Goal: Task Accomplishment & Management: Complete application form

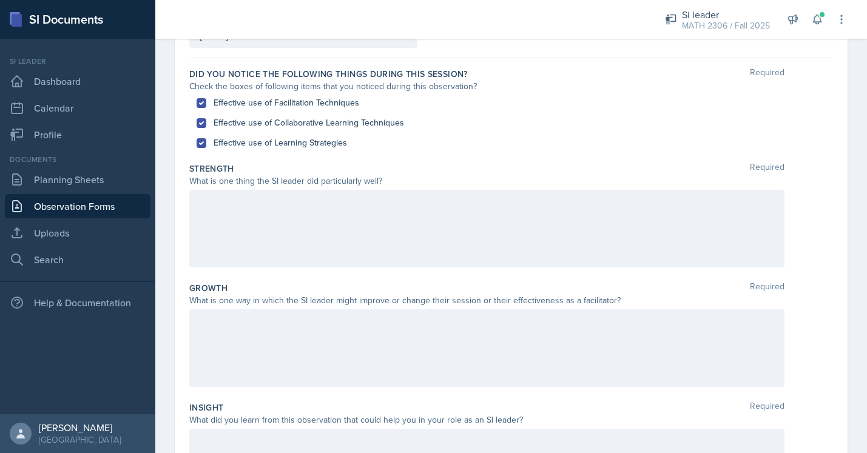
click at [334, 214] on div at bounding box center [486, 229] width 595 height 78
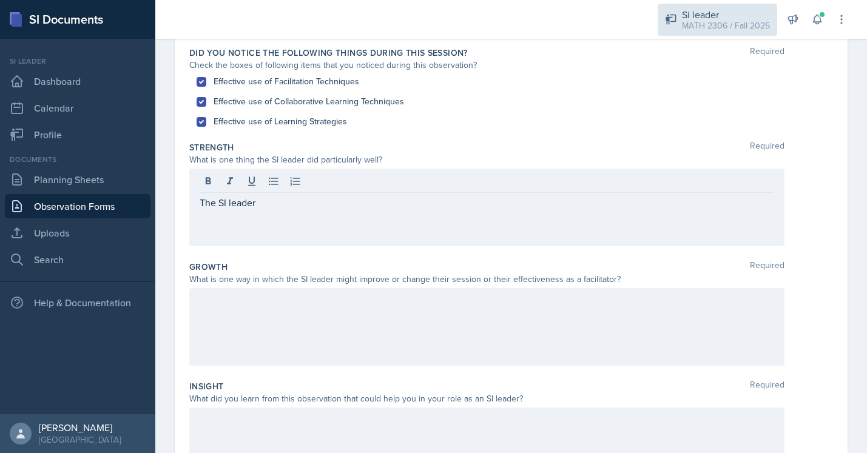
click at [694, 6] on div "Si leader MATH 2306 / Fall 2025" at bounding box center [718, 20] width 120 height 32
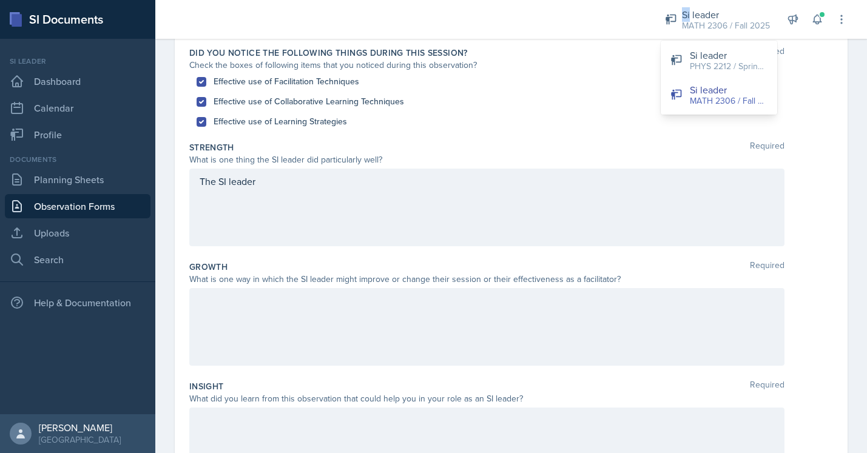
click at [695, 0] on html "SI Documents Si leader Dashboard Calendar Profile Documents Planning Sheets Obs…" at bounding box center [433, 226] width 867 height 453
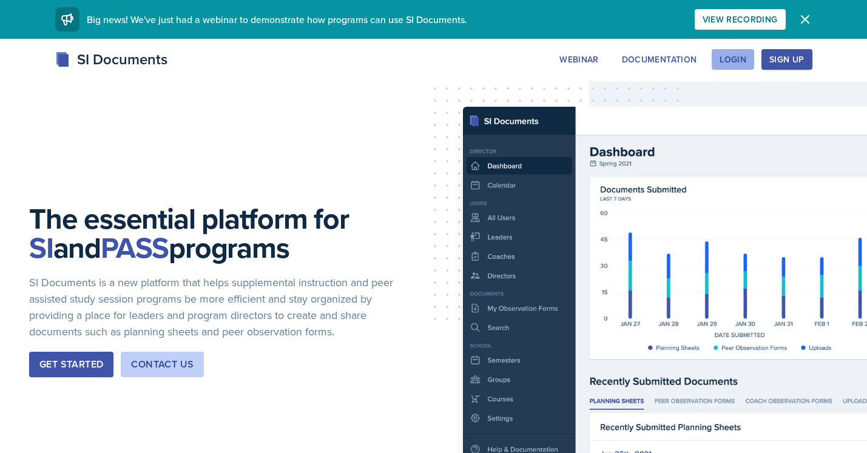
click at [728, 61] on div "Login" at bounding box center [733, 60] width 27 height 10
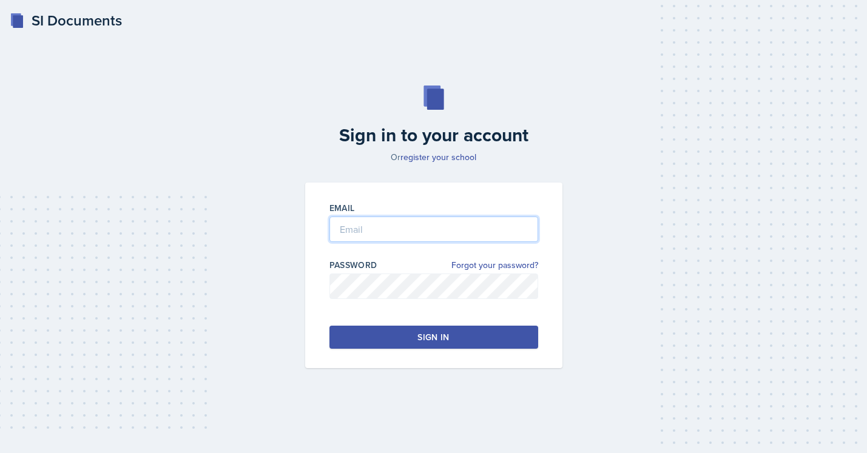
click at [401, 226] on input "email" at bounding box center [434, 229] width 209 height 25
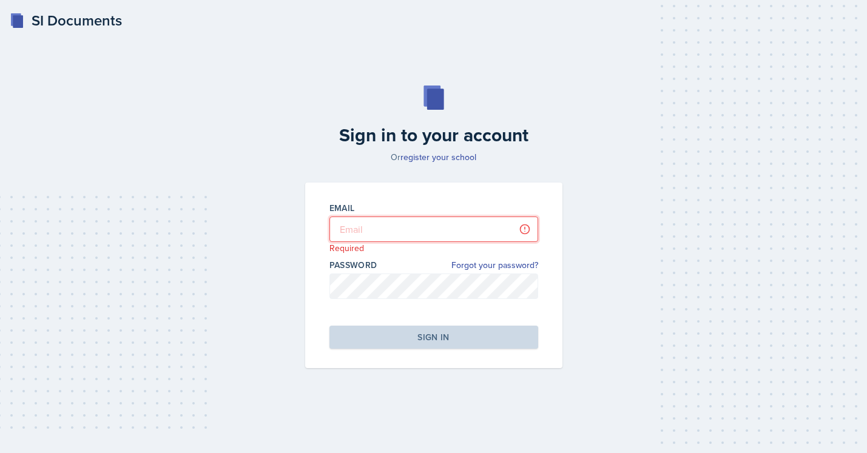
type input "[EMAIL_ADDRESS][DOMAIN_NAME]"
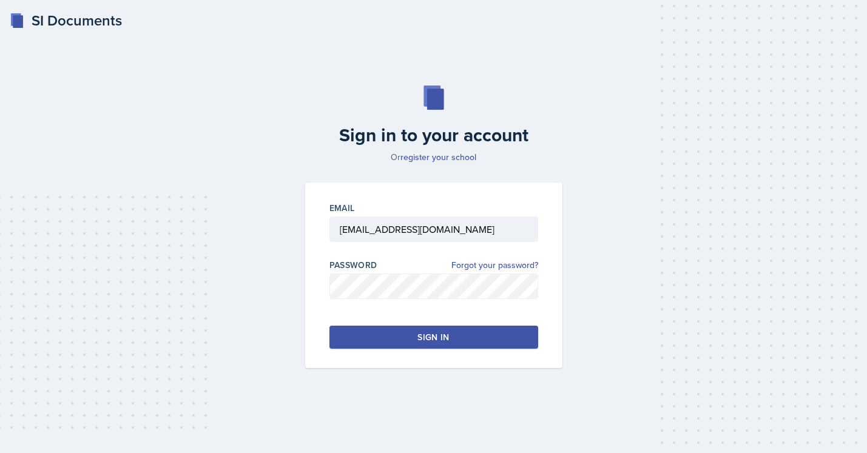
click at [431, 330] on button "Sign in" at bounding box center [434, 337] width 209 height 23
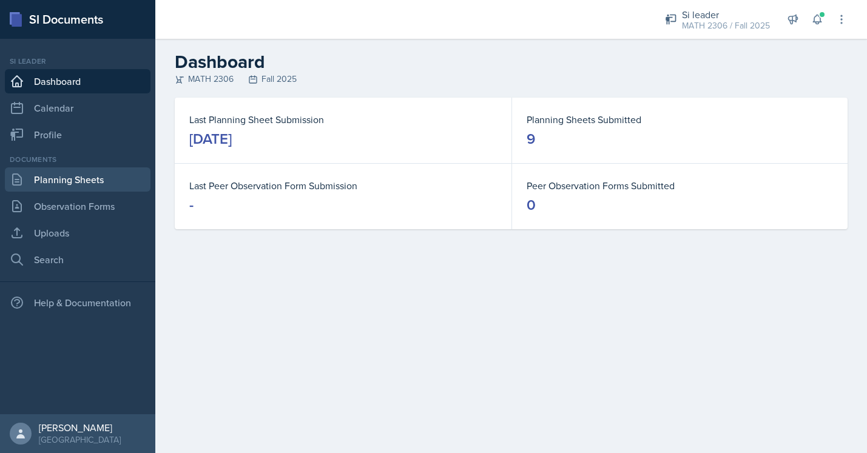
click at [96, 190] on link "Planning Sheets" at bounding box center [78, 180] width 146 height 24
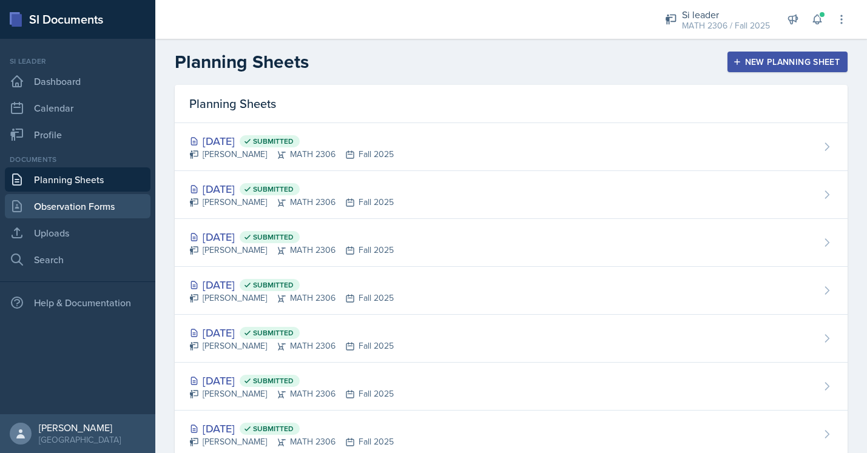
click at [108, 208] on link "Observation Forms" at bounding box center [78, 206] width 146 height 24
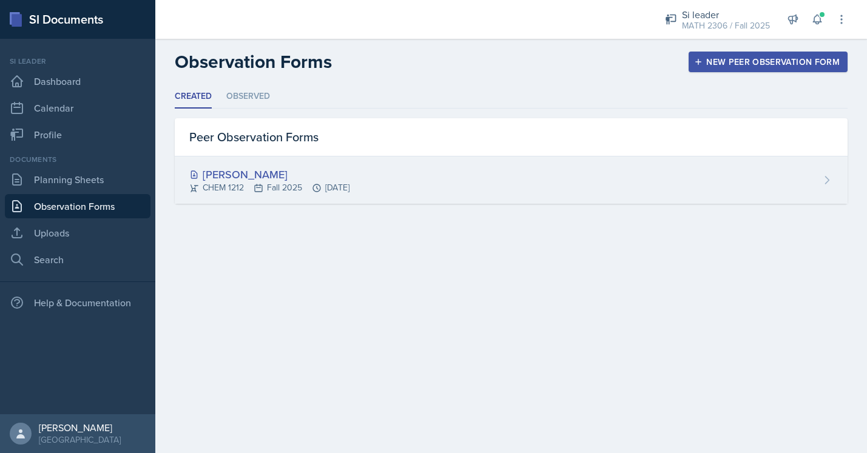
click at [228, 183] on div "CHEM 1212 Fall 2025 [DATE]" at bounding box center [269, 187] width 160 height 13
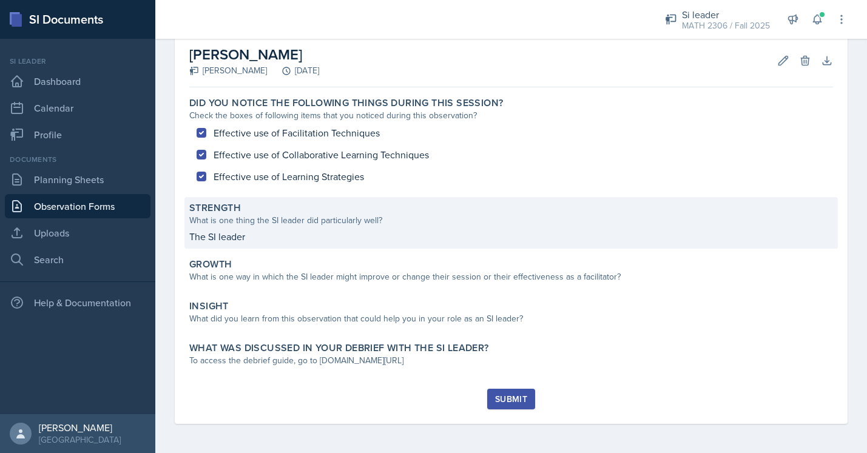
click at [356, 239] on p "The SI leader" at bounding box center [511, 236] width 644 height 15
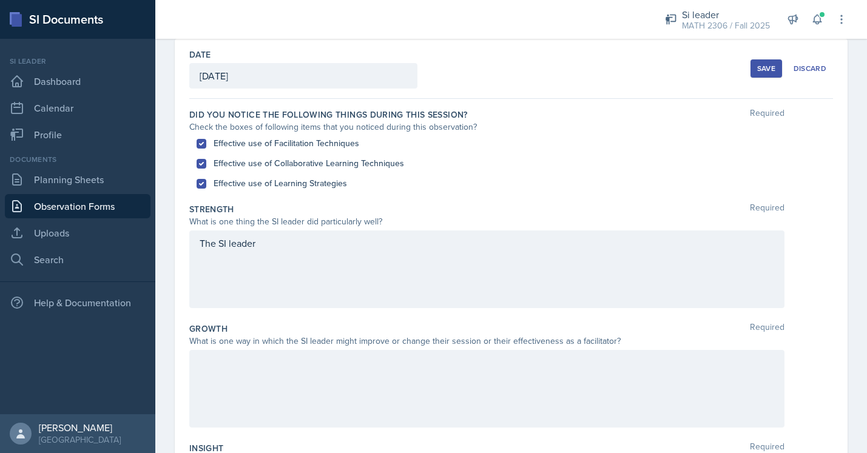
click at [341, 254] on div "The SI leader" at bounding box center [486, 270] width 595 height 78
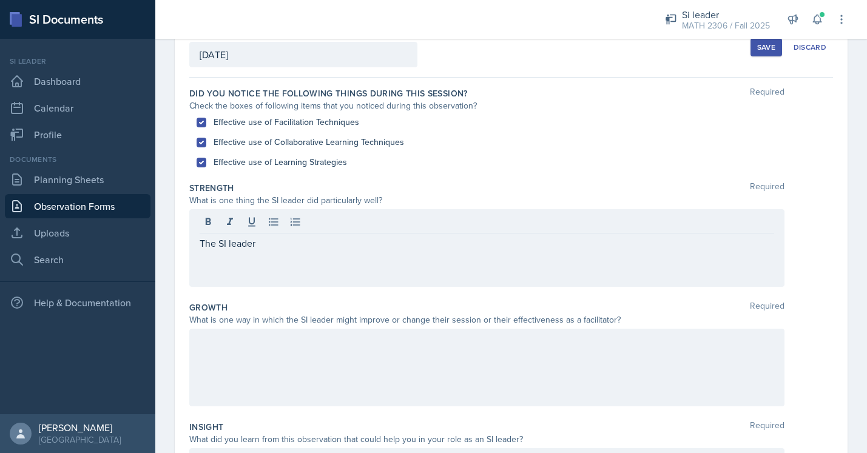
click at [340, 254] on div "The SI leader" at bounding box center [486, 248] width 595 height 78
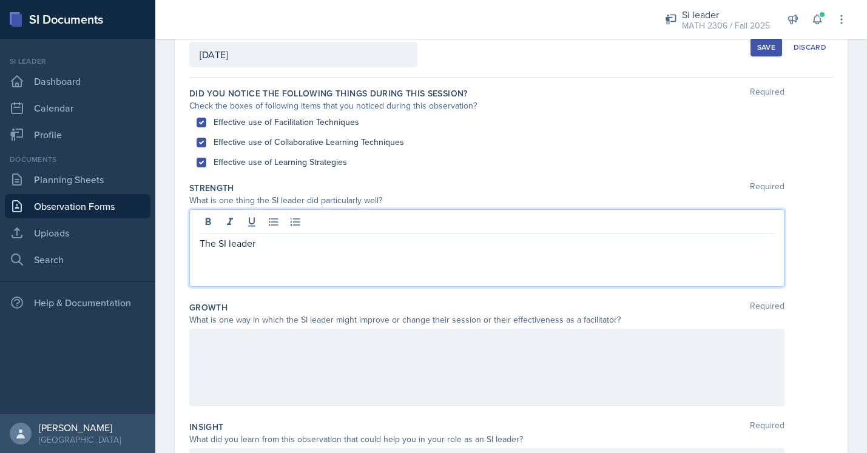
click at [323, 247] on p "The SI leader" at bounding box center [487, 243] width 575 height 15
click at [201, 245] on p "The SI leader was very knowledgeable on the course subject" at bounding box center [487, 243] width 575 height 15
click at [486, 248] on p "The SI leader was very knowledgeable on the course subject" at bounding box center [491, 243] width 565 height 15
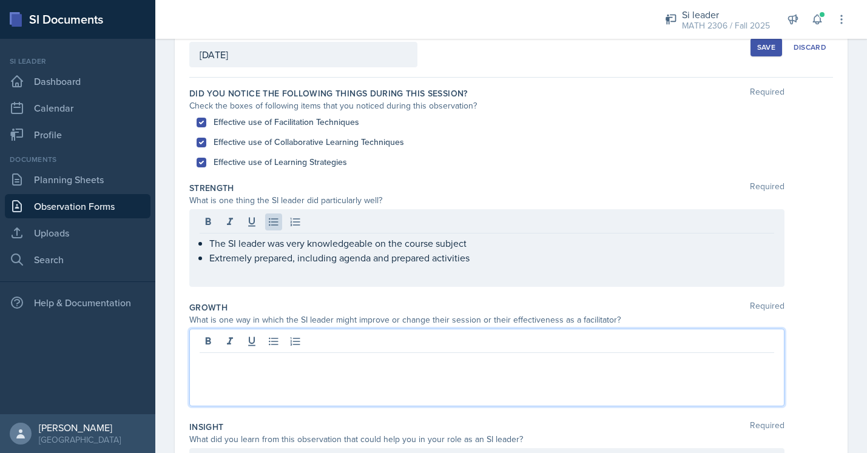
click at [282, 341] on div at bounding box center [486, 368] width 595 height 78
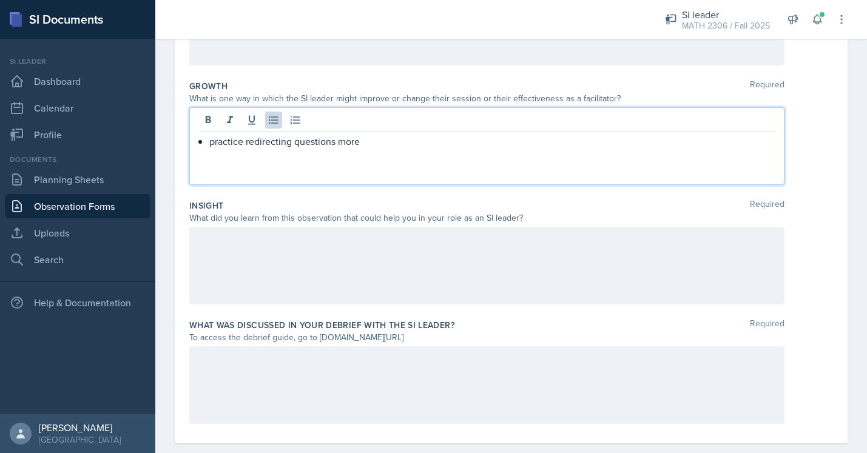
scroll to position [307, 0]
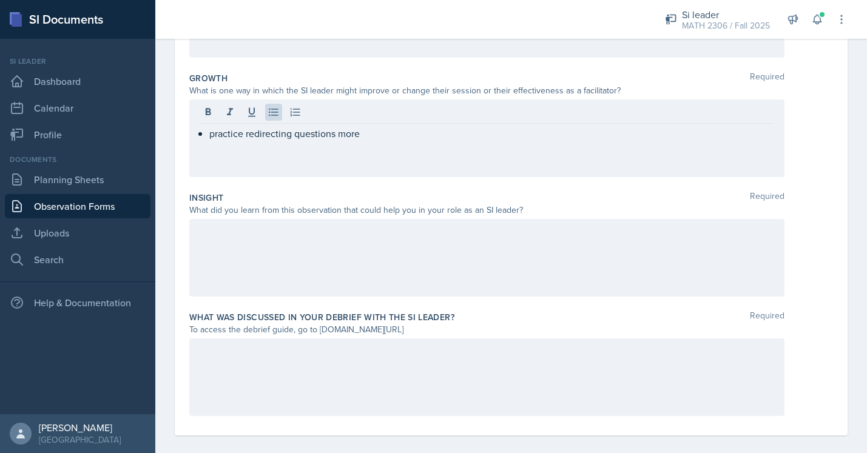
click at [251, 249] on div at bounding box center [486, 258] width 595 height 78
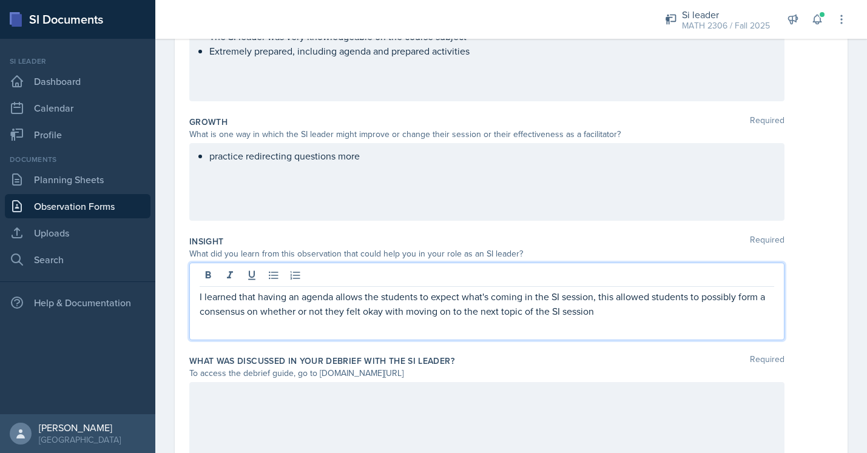
scroll to position [319, 0]
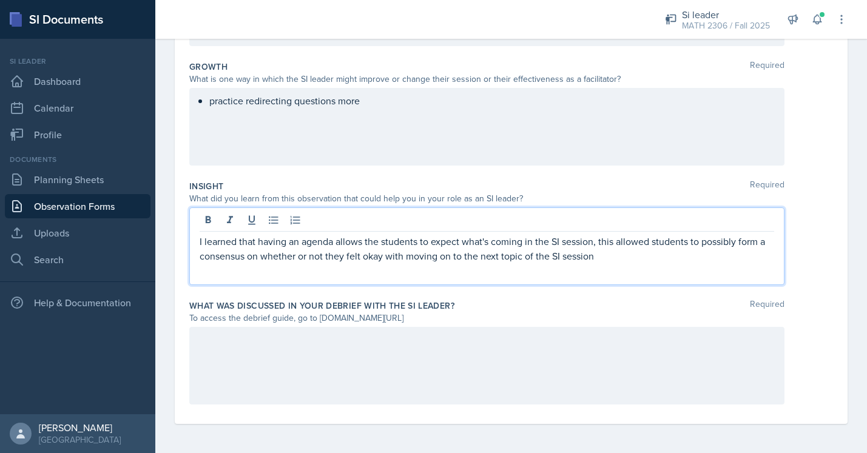
click at [264, 343] on div at bounding box center [486, 366] width 595 height 78
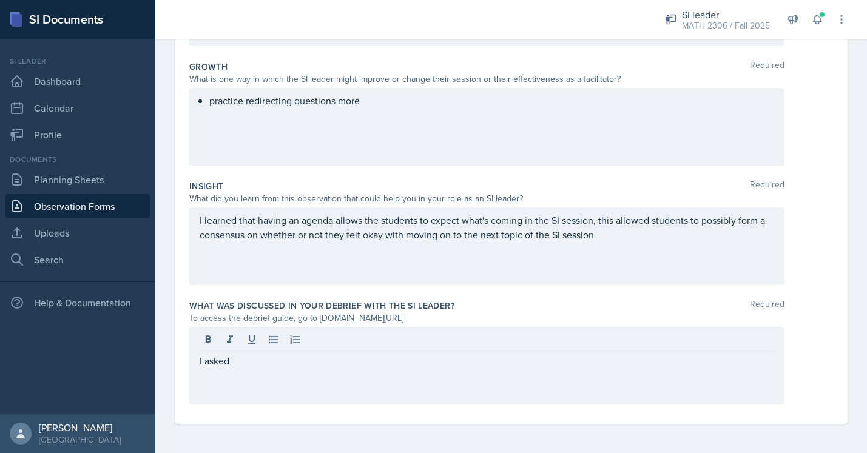
click at [398, 317] on div "To access the debrief guide, go to [DOMAIN_NAME][URL]" at bounding box center [486, 318] width 595 height 13
drag, startPoint x: 318, startPoint y: 319, endPoint x: 445, endPoint y: 316, distance: 126.9
click at [445, 316] on div "To access the debrief guide, go to [DOMAIN_NAME][URL]" at bounding box center [486, 318] width 595 height 13
copy div "[DOMAIN_NAME][URL]"
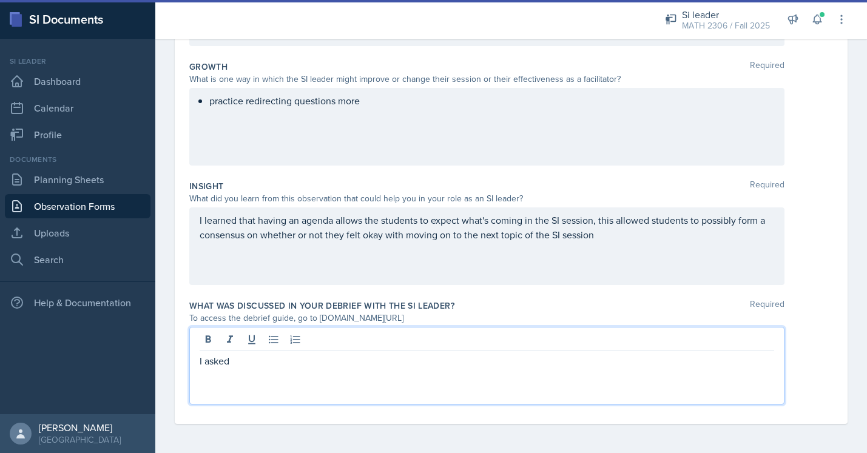
click at [277, 342] on div "I asked" at bounding box center [486, 366] width 595 height 78
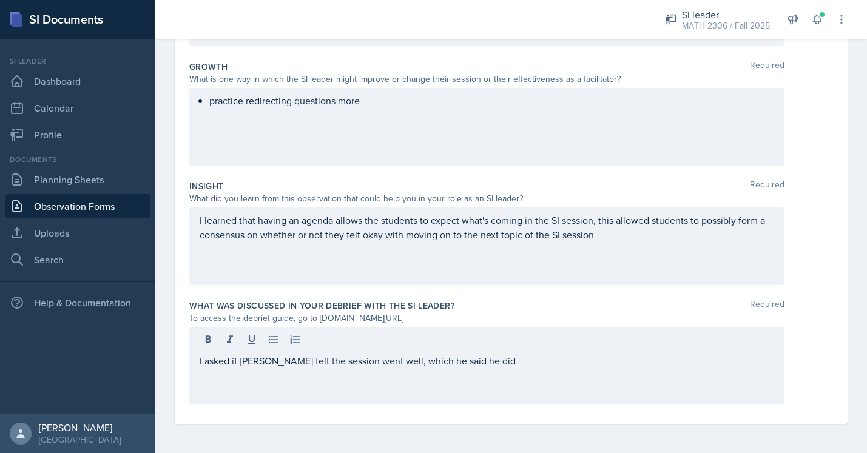
click at [198, 362] on div "I asked if [PERSON_NAME] felt the session went well, which he said he did" at bounding box center [486, 366] width 595 height 78
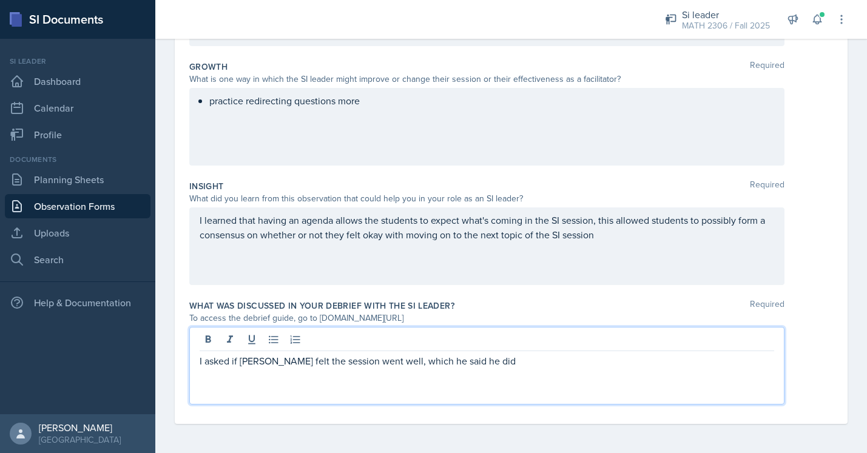
click at [198, 364] on div "I asked if [PERSON_NAME] felt the session went well, which he said he did" at bounding box center [486, 366] width 595 height 78
click at [202, 361] on p "I asked if [PERSON_NAME] felt the session went well, which he said he did" at bounding box center [487, 361] width 575 height 15
click at [481, 366] on p "I asked if [PERSON_NAME] felt the session went well, which he said he did" at bounding box center [491, 361] width 565 height 15
click at [688, 380] on p "I offered that he could let the students struggle more on problems before showi…" at bounding box center [491, 375] width 565 height 15
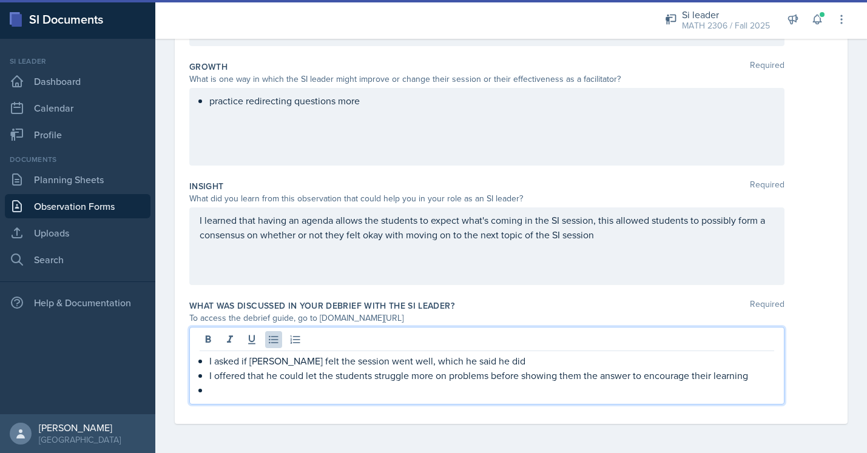
click at [320, 388] on p at bounding box center [491, 390] width 565 height 15
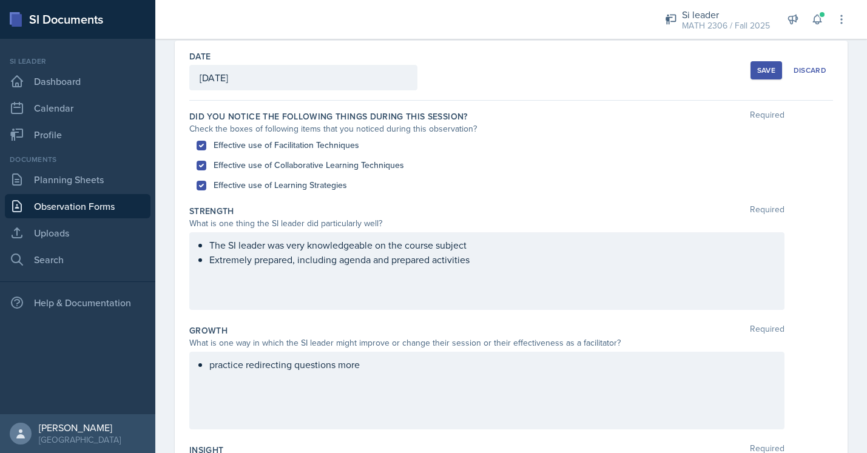
scroll to position [0, 0]
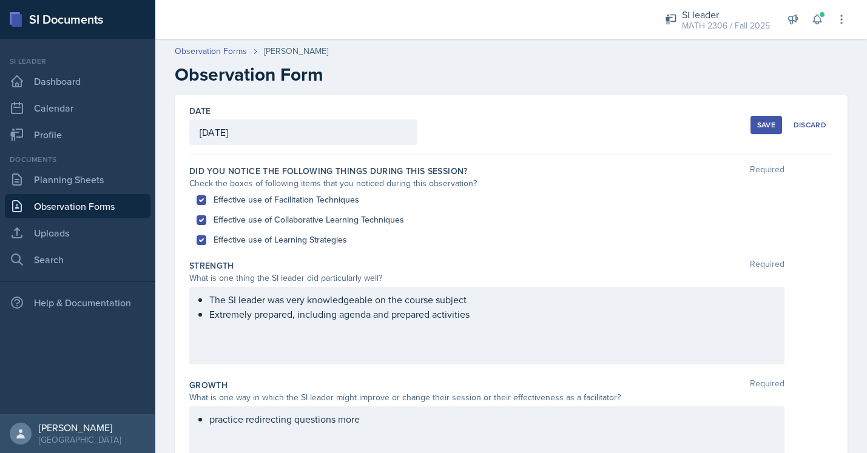
click at [774, 123] on div "Save" at bounding box center [766, 125] width 18 height 10
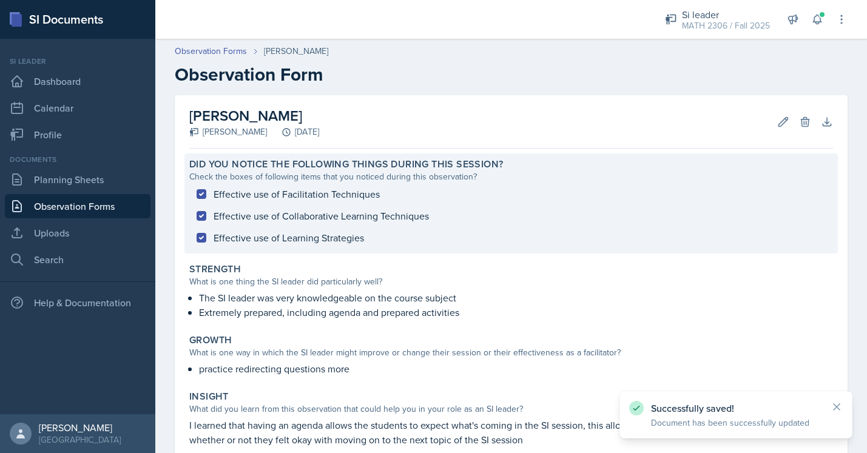
scroll to position [163, 0]
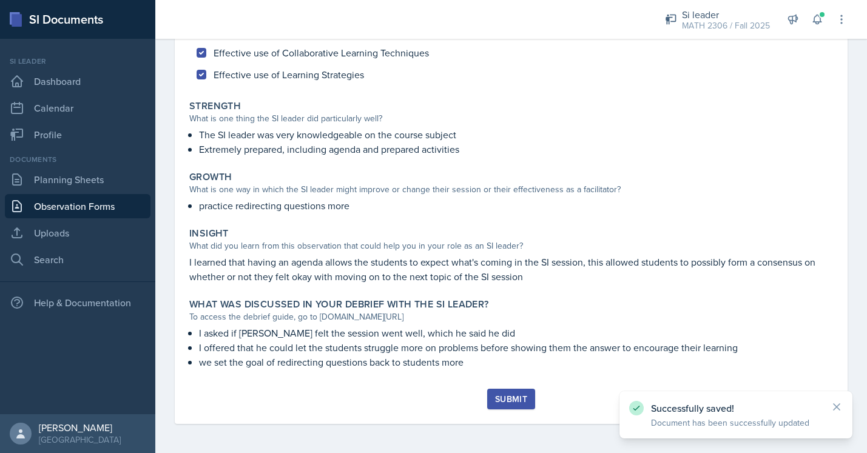
click at [500, 394] on div "Submit" at bounding box center [511, 399] width 32 height 10
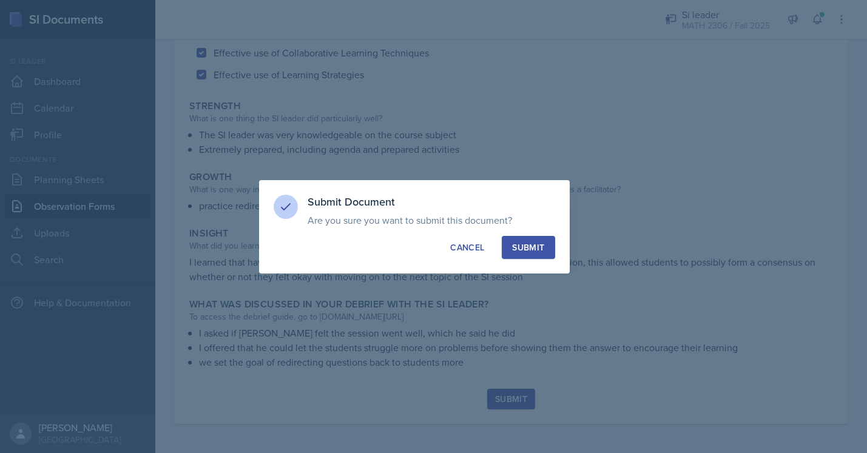
click at [532, 251] on div "Submit" at bounding box center [528, 248] width 32 height 12
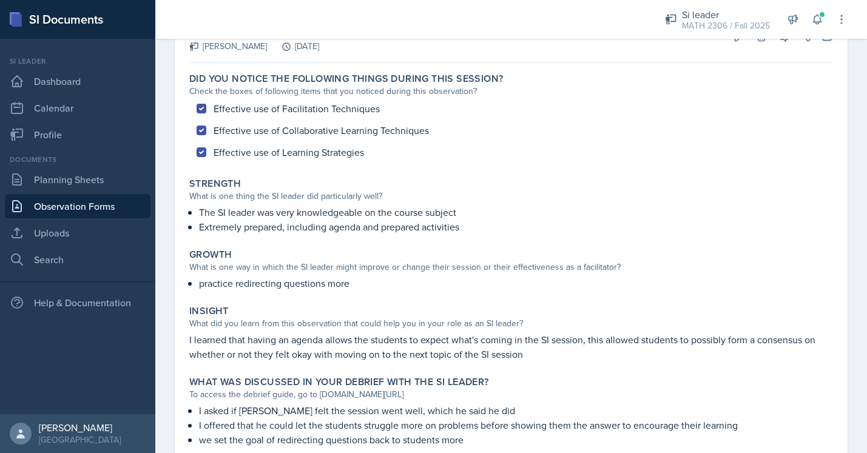
scroll to position [128, 0]
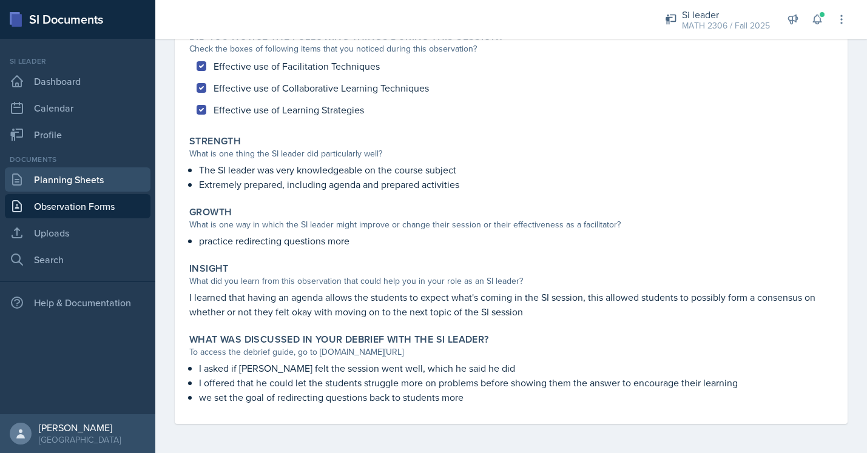
click at [122, 187] on link "Planning Sheets" at bounding box center [78, 180] width 146 height 24
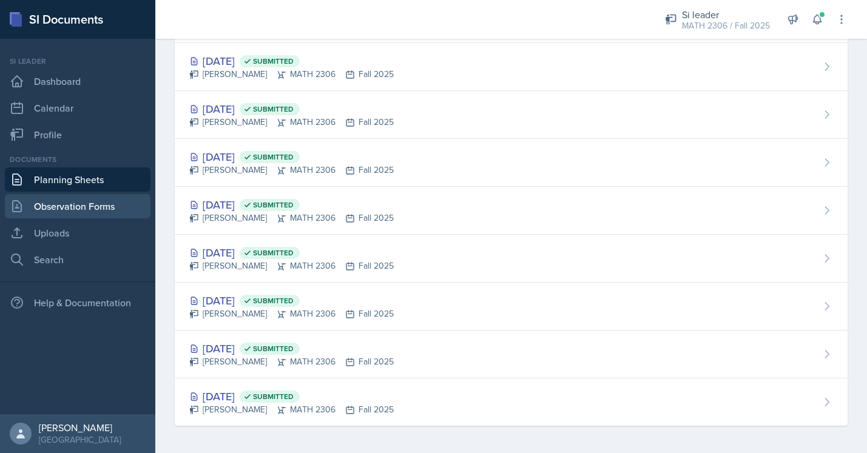
click at [113, 194] on link "Observation Forms" at bounding box center [78, 206] width 146 height 24
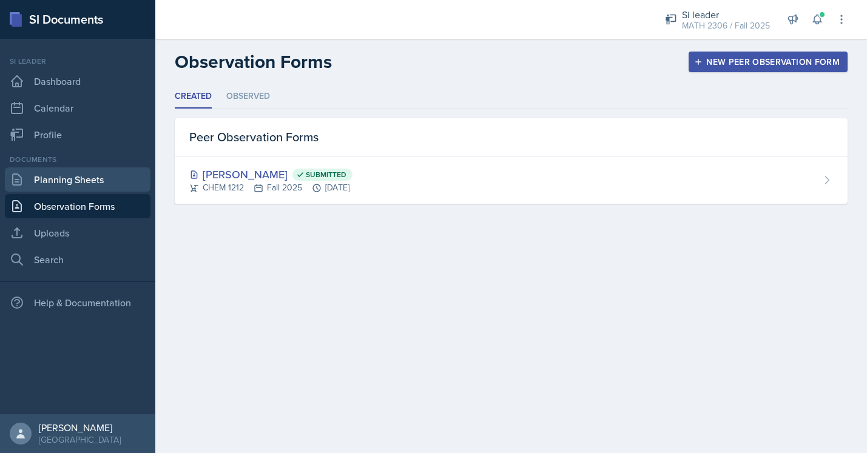
click at [126, 186] on link "Planning Sheets" at bounding box center [78, 180] width 146 height 24
